Goal: Task Accomplishment & Management: Use online tool/utility

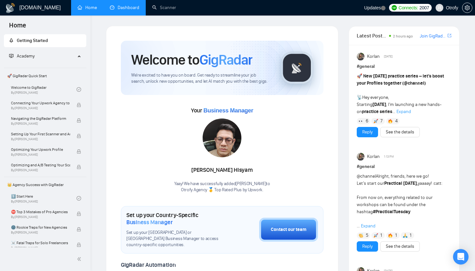
click at [125, 9] on link "Dashboard" at bounding box center [124, 7] width 29 height 5
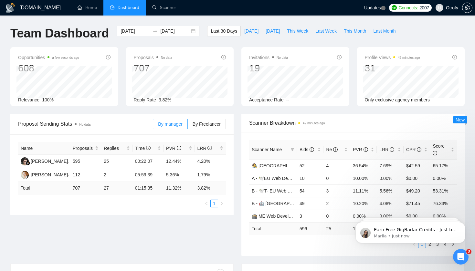
click at [460, 253] on icon "Open Intercom Messenger" at bounding box center [461, 257] width 11 height 11
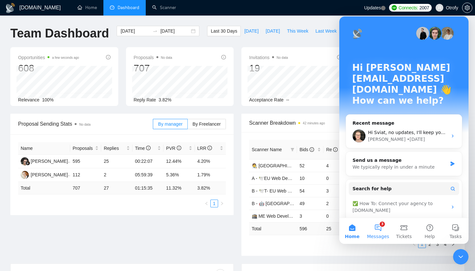
click at [378, 233] on button "3 Messages" at bounding box center [378, 231] width 26 height 26
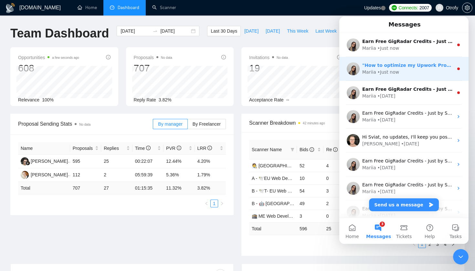
click at [415, 70] on div "Mariia • Just now" at bounding box center [407, 72] width 91 height 7
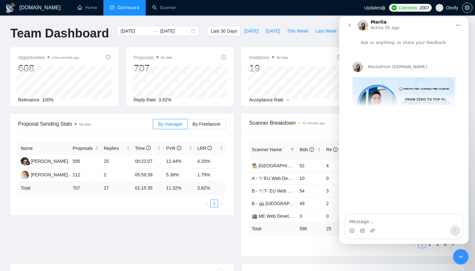
click at [349, 25] on icon "go back" at bounding box center [349, 25] width 5 height 5
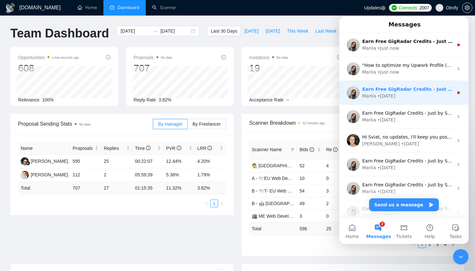
click at [399, 93] on div "Mariia • [DATE]" at bounding box center [407, 96] width 91 height 7
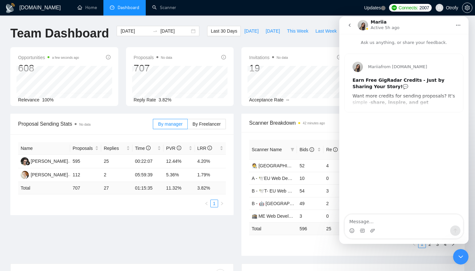
click at [349, 26] on icon "go back" at bounding box center [350, 25] width 2 height 3
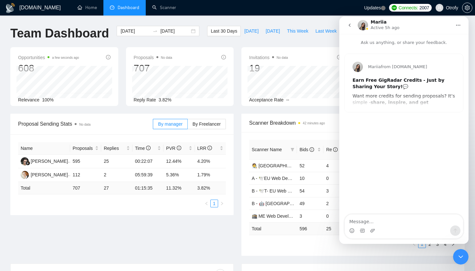
click at [349, 27] on icon "go back" at bounding box center [349, 25] width 5 height 5
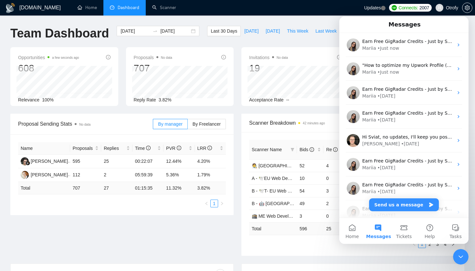
click at [456, 256] on div "Close Intercom Messenger" at bounding box center [461, 257] width 16 height 16
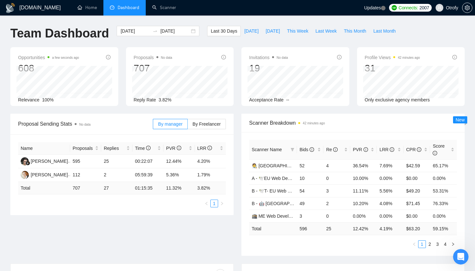
click at [137, 245] on div "Proposal Sending Stats No data By manager By Freelancer Name Proposals Replies …" at bounding box center [237, 189] width 462 height 150
click at [370, 5] on span "Updates" at bounding box center [372, 7] width 17 height 5
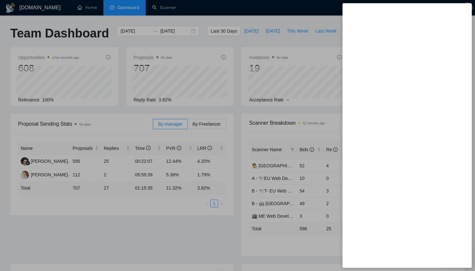
click at [135, 233] on div at bounding box center [237, 135] width 475 height 271
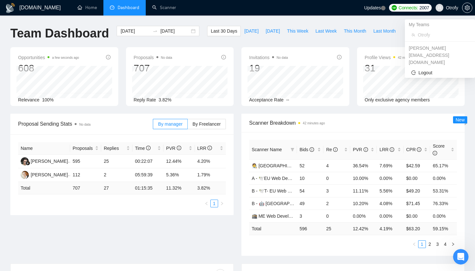
click at [450, 8] on span "Otrofy" at bounding box center [452, 8] width 12 height 0
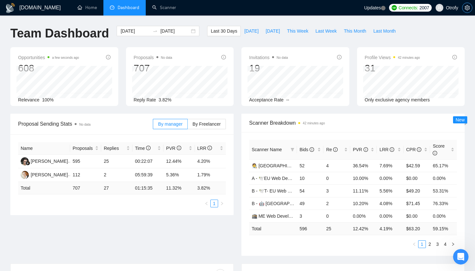
click at [468, 5] on icon "setting" at bounding box center [467, 7] width 5 height 5
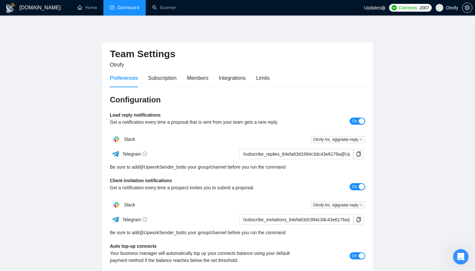
click at [25, 10] on h1 "[DOMAIN_NAME]" at bounding box center [39, 8] width 41 height 16
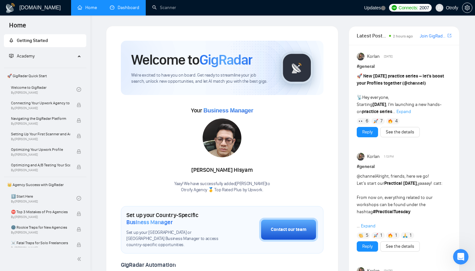
click at [126, 10] on link "Dashboard" at bounding box center [124, 7] width 29 height 5
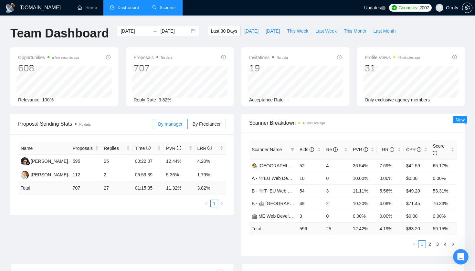
click at [164, 8] on link "Scanner" at bounding box center [164, 7] width 24 height 5
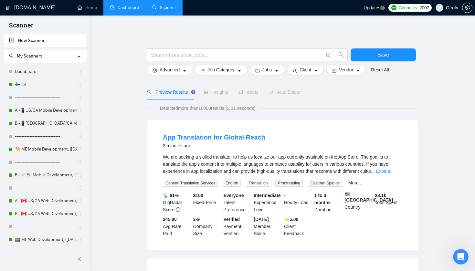
click at [129, 7] on link "Dashboard" at bounding box center [124, 7] width 29 height 5
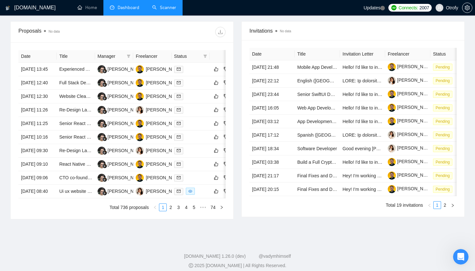
scroll to position [242, 0]
click at [236, 166] on div "Proposals No data Date Title Manager Freelancer Status [DATE] 13:45 Experienced…" at bounding box center [121, 121] width 231 height 198
click at [4, 131] on div "[DOMAIN_NAME] Home Dashboard Scanner Updates Connects: 2007 Otrofy Team Dashboa…" at bounding box center [237, 17] width 475 height 519
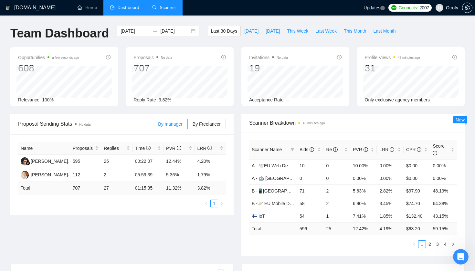
click at [164, 10] on link "Scanner" at bounding box center [164, 7] width 24 height 5
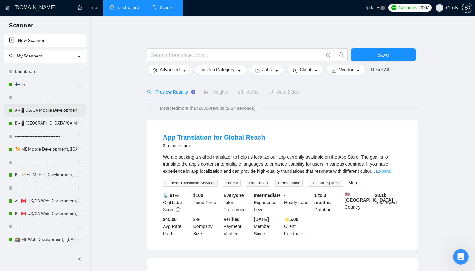
click at [47, 111] on link "A -📱US/CA Mobile Development, ([DATE]) no tech & negative tech" at bounding box center [46, 110] width 62 height 13
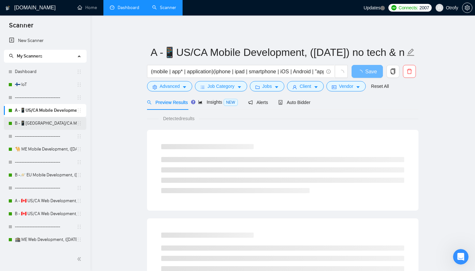
click at [50, 121] on link "B -📱[GEOGRAPHIC_DATA]/CA Mobile Development, ([DATE])" at bounding box center [46, 123] width 62 height 13
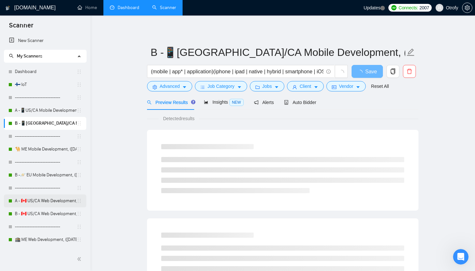
click at [39, 203] on link "A - 🇨🇦 US/CA Web Development, ([DATE]), portfolio & new cover letter" at bounding box center [46, 201] width 62 height 13
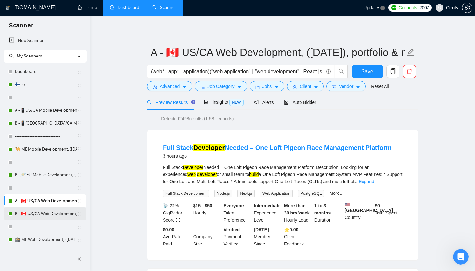
click at [41, 212] on link "B - 🇨🇦 US/CA Web Development, ([DATE])" at bounding box center [46, 214] width 62 height 13
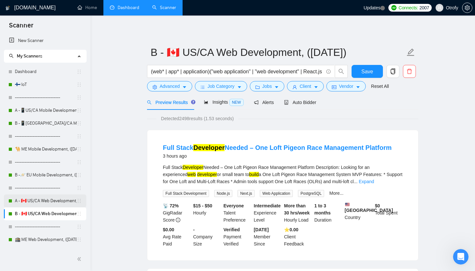
click at [44, 203] on link "A - 🇨🇦 US/CA Web Development, ([DATE]), portfolio & new cover letter" at bounding box center [46, 201] width 62 height 13
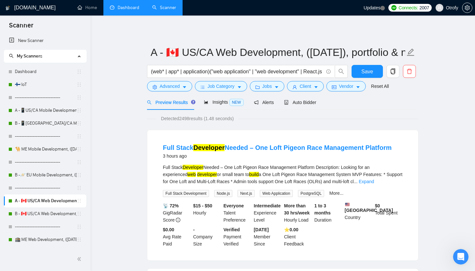
click at [128, 6] on link "Dashboard" at bounding box center [124, 7] width 29 height 5
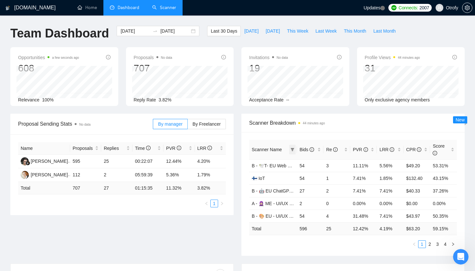
click at [293, 151] on icon "filter" at bounding box center [293, 149] width 4 height 3
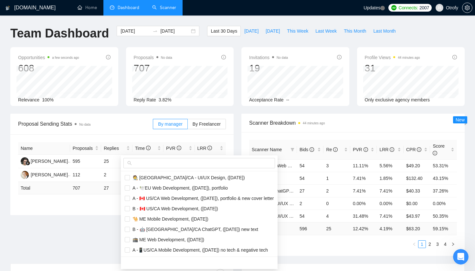
scroll to position [93, 0]
click at [127, 199] on input "checkbox" at bounding box center [127, 198] width 5 height 5
checkbox input "true"
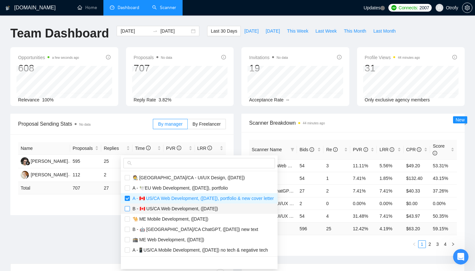
click at [127, 208] on input "checkbox" at bounding box center [127, 208] width 5 height 5
checkbox input "true"
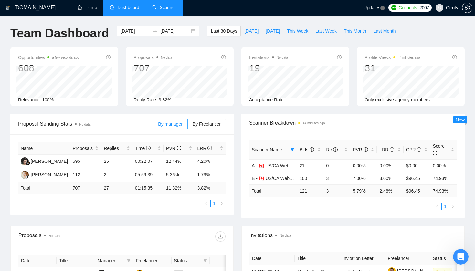
click at [98, 234] on main "Team Dashboard [DATE] [DATE] Last 30 Days [DATE] [DATE] This Week Last Week Thi…" at bounding box center [237, 229] width 454 height 406
click at [168, 10] on link "Scanner" at bounding box center [164, 7] width 24 height 5
